Goal: Navigation & Orientation: Find specific page/section

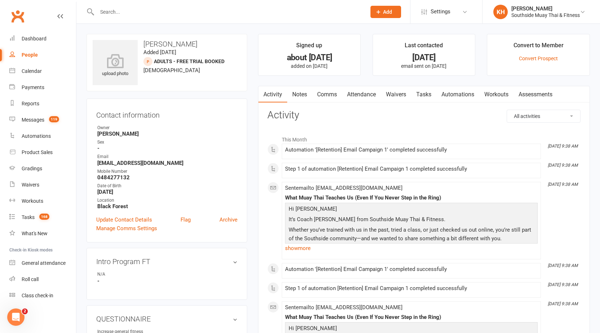
click at [16, 13] on link "Clubworx" at bounding box center [18, 16] width 18 height 18
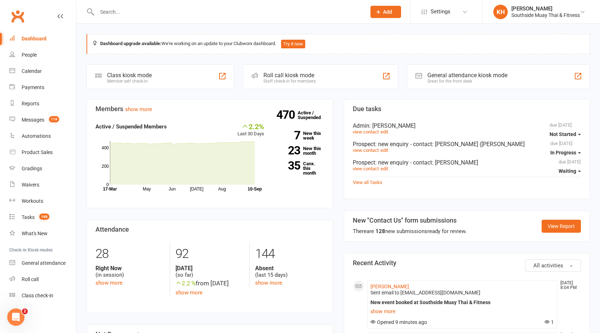
click at [23, 17] on link "Clubworx" at bounding box center [18, 16] width 18 height 18
click at [18, 17] on link "Clubworx" at bounding box center [18, 16] width 18 height 18
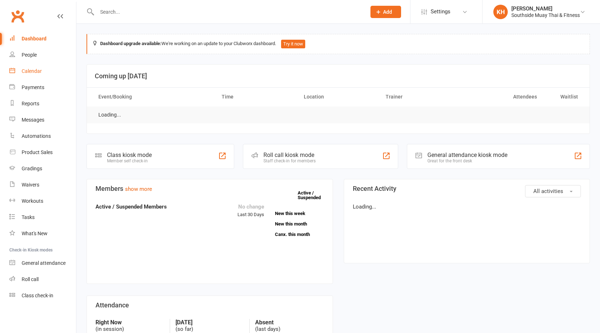
click at [36, 70] on div "Calendar" at bounding box center [32, 71] width 20 height 6
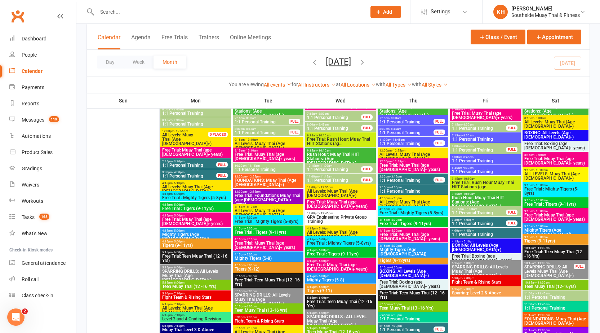
scroll to position [108, 0]
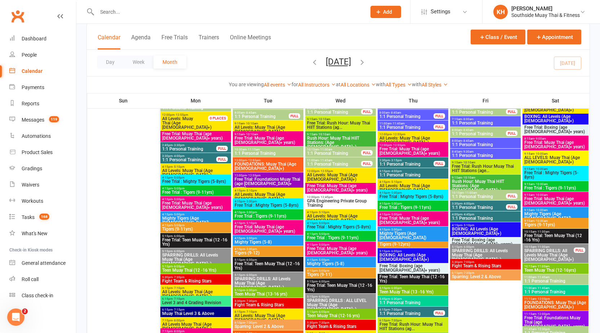
click at [539, 220] on span "- 10:00am" at bounding box center [541, 220] width 13 height 3
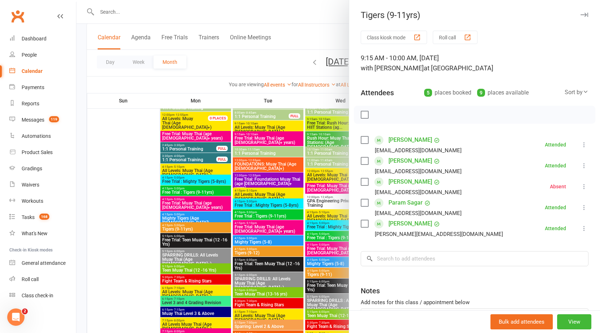
click at [315, 212] on div at bounding box center [338, 166] width 524 height 333
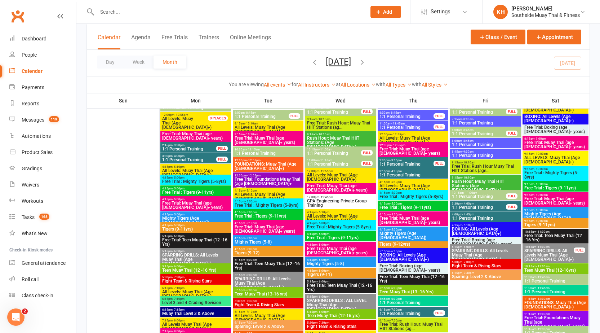
click at [471, 202] on span "- 4:00pm" at bounding box center [469, 203] width 12 height 3
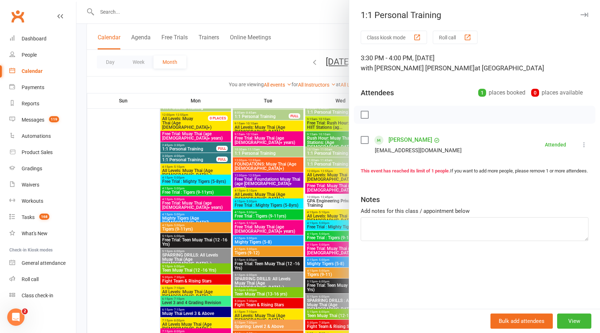
click at [265, 169] on div at bounding box center [338, 166] width 524 height 333
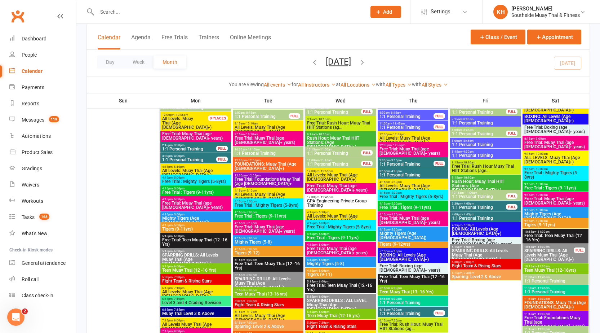
click at [490, 207] on span "1:1 Personal Training" at bounding box center [479, 207] width 55 height 4
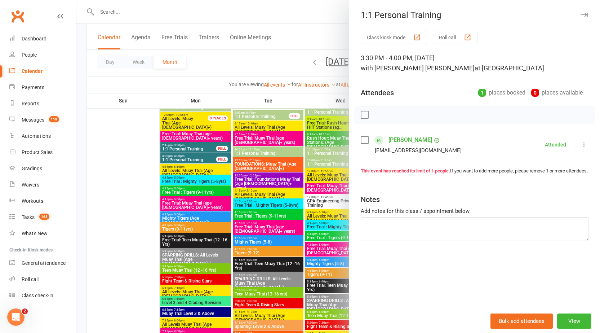
click at [213, 173] on div at bounding box center [338, 166] width 524 height 333
